Goal: Navigation & Orientation: Find specific page/section

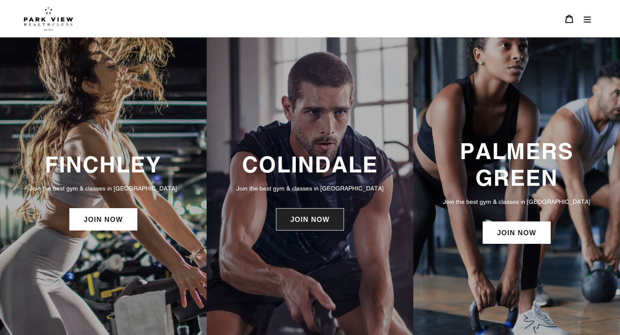
click at [326, 216] on link "JOIN NOW" at bounding box center [310, 219] width 68 height 22
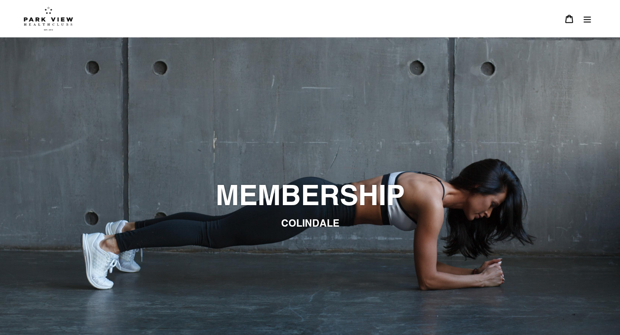
click at [51, 24] on img at bounding box center [49, 18] width 50 height 24
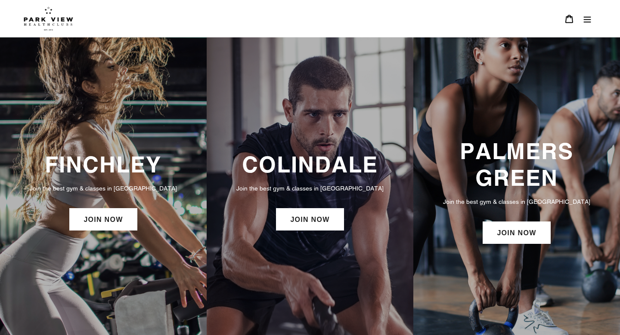
click at [585, 10] on button "Menu" at bounding box center [587, 18] width 18 height 19
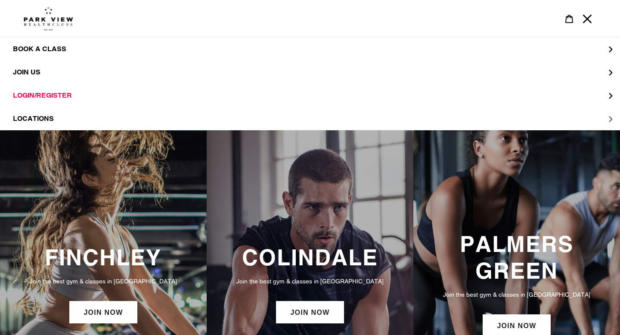
click at [32, 119] on span "LOCATIONS" at bounding box center [33, 119] width 41 height 9
click at [51, 69] on span "Colindale" at bounding box center [50, 72] width 41 height 9
